Goal: Navigation & Orientation: Find specific page/section

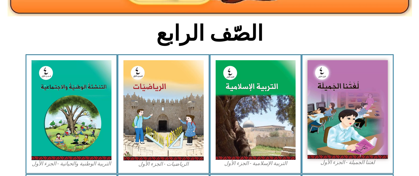
scroll to position [155, 0]
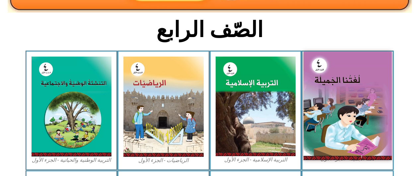
click at [360, 96] on img at bounding box center [348, 106] width 88 height 108
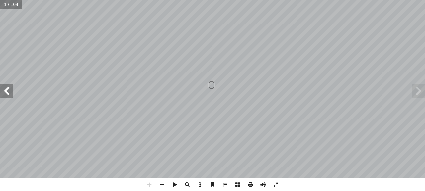
click at [11, 96] on span at bounding box center [6, 91] width 13 height 13
click at [10, 96] on span at bounding box center [6, 91] width 13 height 13
click at [11, 96] on span at bounding box center [6, 91] width 13 height 13
